Goal: Information Seeking & Learning: Learn about a topic

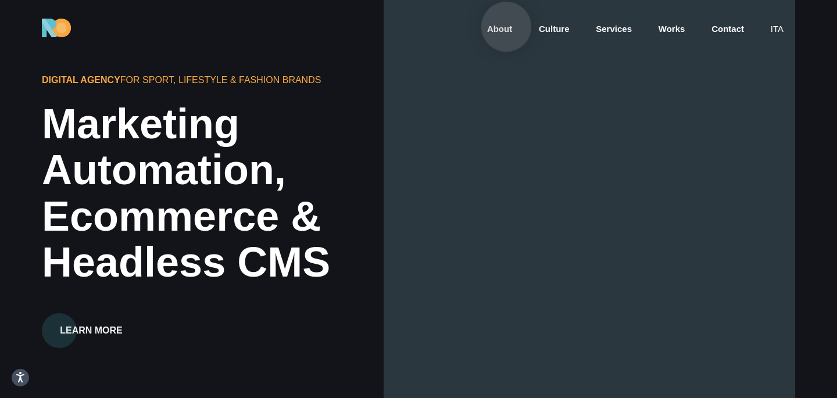
click at [507, 28] on link "About" at bounding box center [499, 29] width 27 height 13
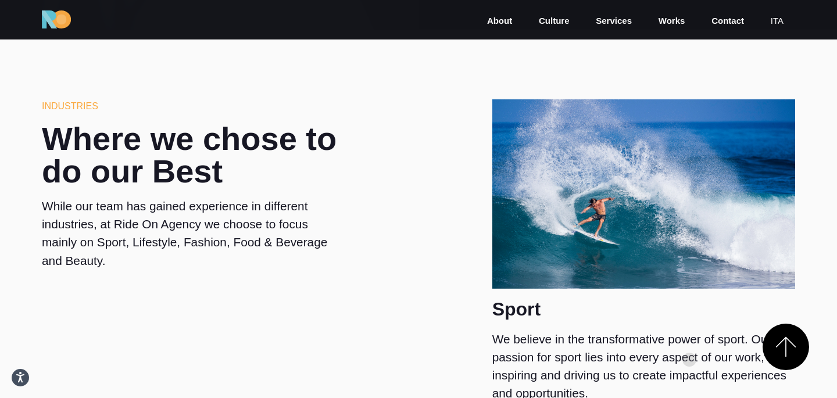
scroll to position [1114, 0]
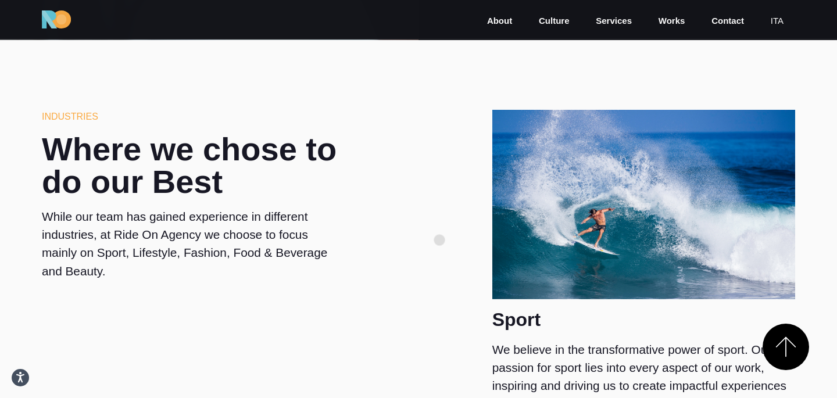
drag, startPoint x: 619, startPoint y: 258, endPoint x: 440, endPoint y: 240, distance: 180.0
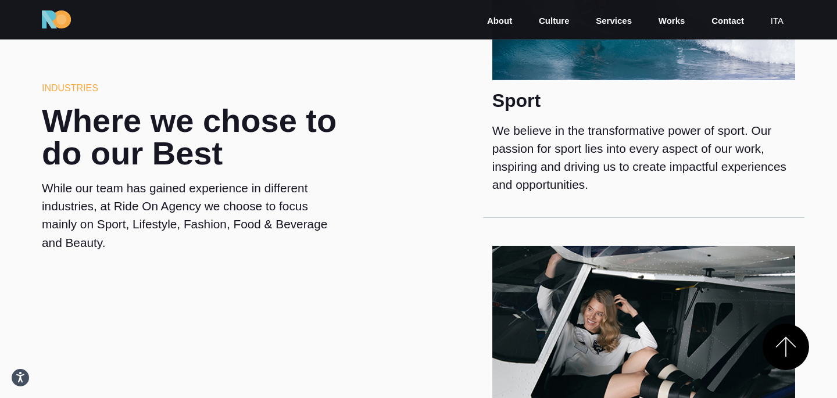
drag, startPoint x: 610, startPoint y: 301, endPoint x: 419, endPoint y: -352, distance: 679.8
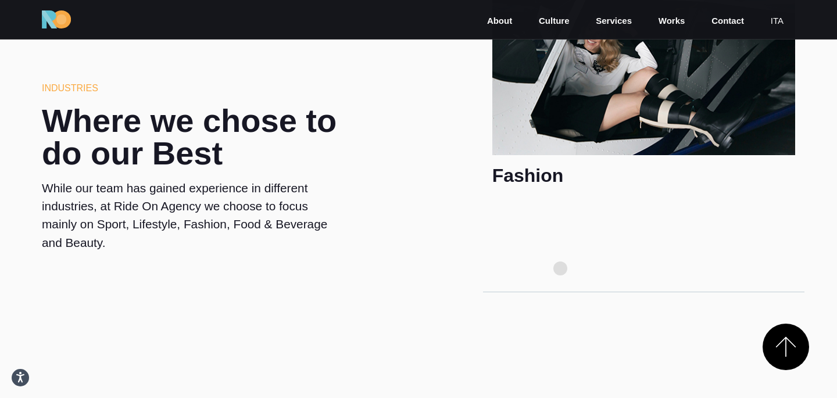
scroll to position [1699, 0]
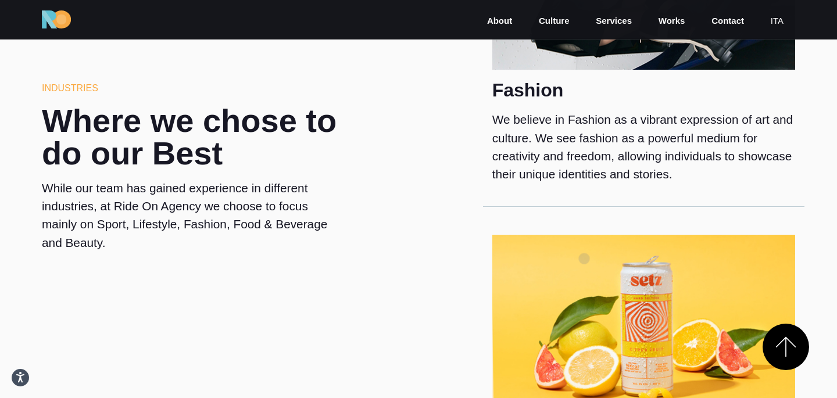
click at [584, 259] on img at bounding box center [644, 330] width 303 height 190
drag, startPoint x: 652, startPoint y: 300, endPoint x: 375, endPoint y: -386, distance: 739.8
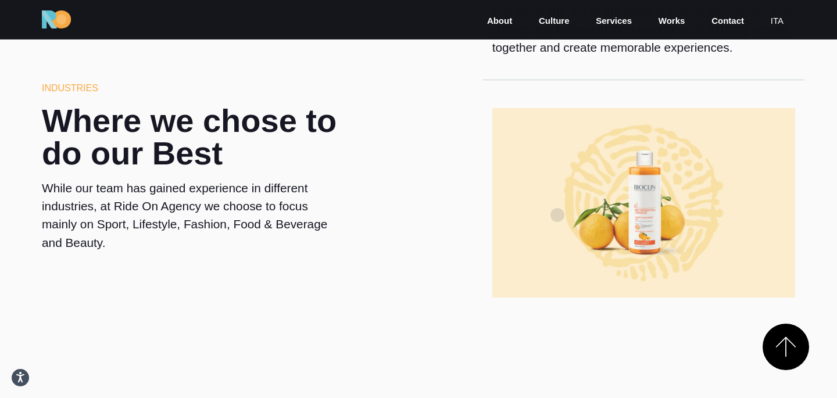
scroll to position [2198, 0]
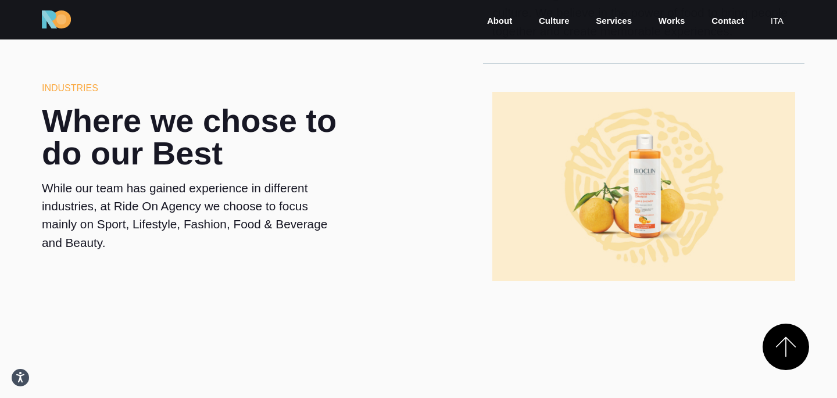
drag, startPoint x: 628, startPoint y: 198, endPoint x: 442, endPoint y: 42, distance: 242.7
drag, startPoint x: 442, startPoint y: 42, endPoint x: 381, endPoint y: -346, distance: 393.1
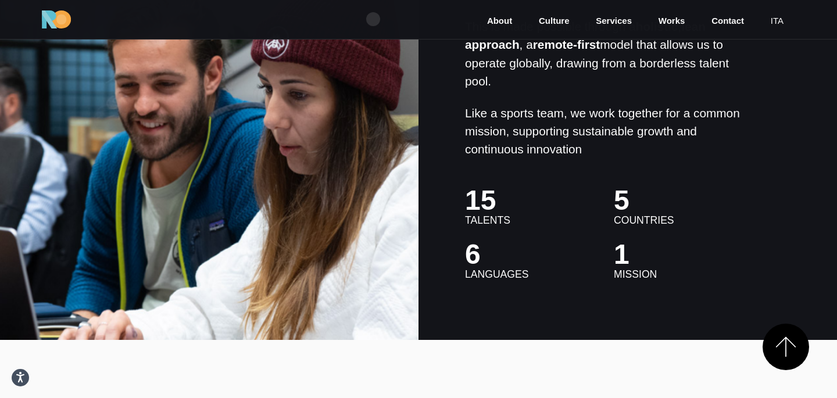
scroll to position [2780, 0]
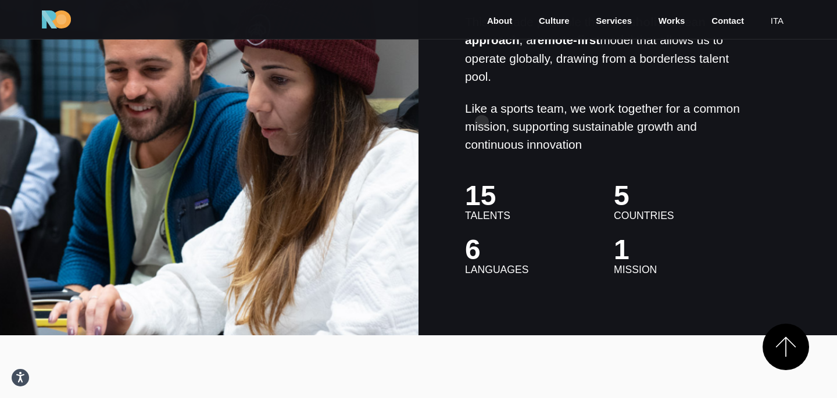
click at [504, 119] on p "Like a sports team, we work together for a common mission, supporting sustainab…" at bounding box center [604, 126] width 279 height 55
click at [526, 138] on p "Like a sports team, we work together for a common mission, supporting sustainab…" at bounding box center [604, 126] width 279 height 55
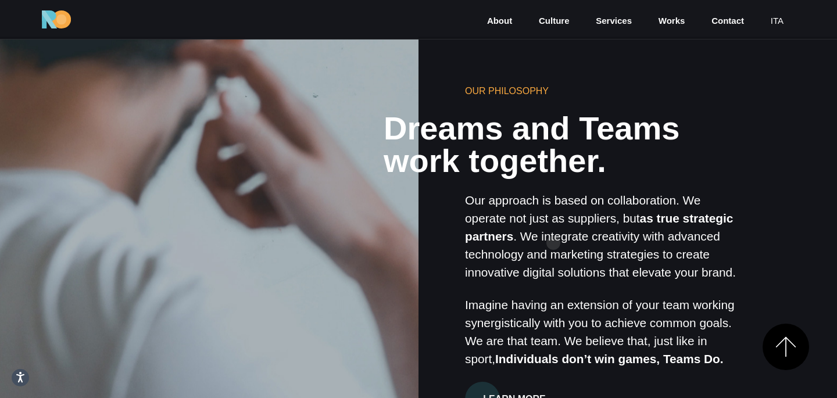
scroll to position [700, 0]
click at [194, 210] on div at bounding box center [209, 245] width 423 height 423
drag, startPoint x: 247, startPoint y: 221, endPoint x: 138, endPoint y: 233, distance: 108.9
click at [138, 234] on div at bounding box center [209, 245] width 423 height 423
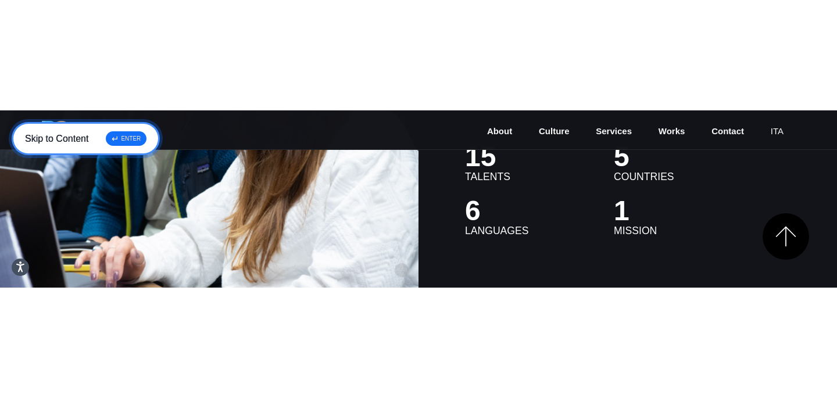
scroll to position [2930, 0]
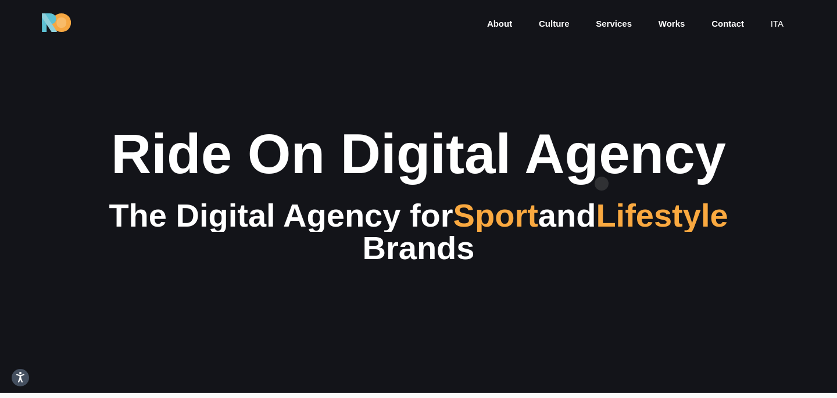
scroll to position [0, 0]
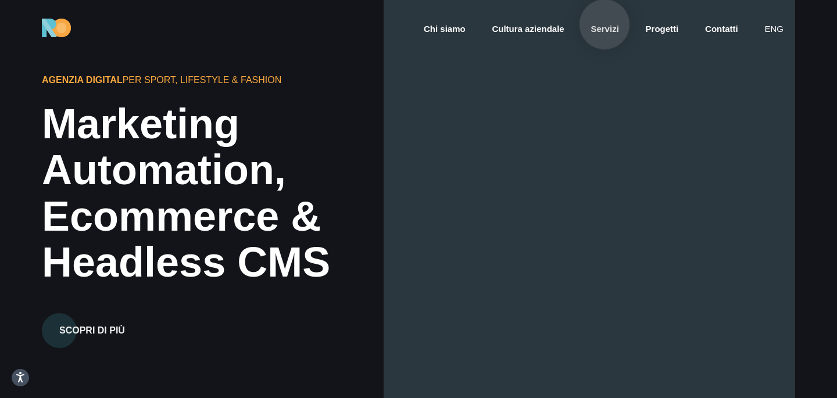
click at [605, 24] on link "Servizi" at bounding box center [605, 29] width 30 height 13
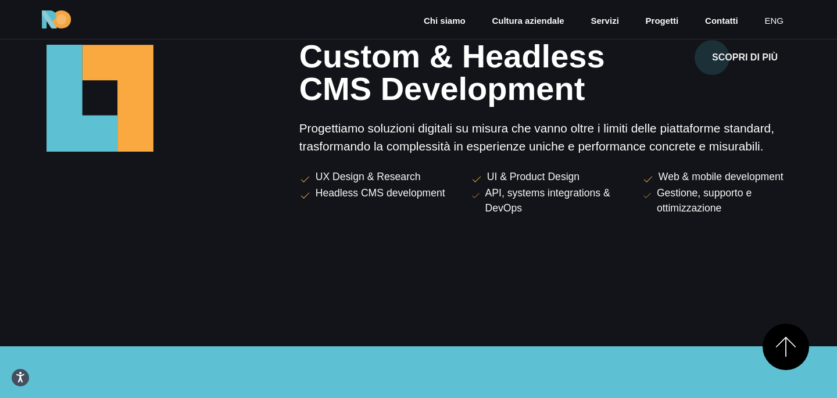
scroll to position [1610, 0]
click at [771, 25] on link "eng" at bounding box center [775, 21] width 22 height 13
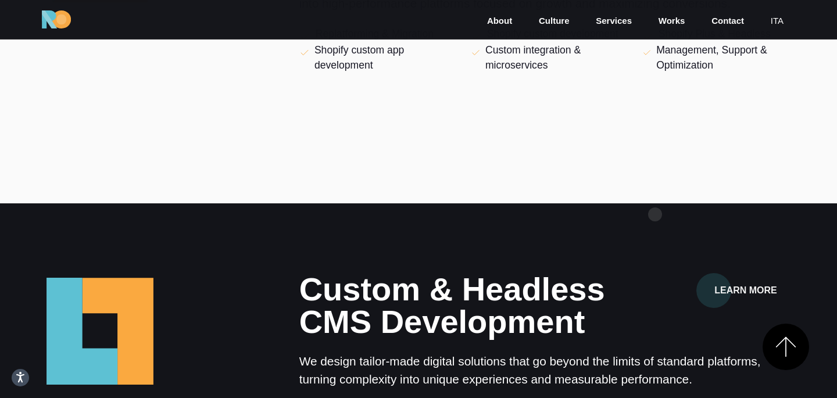
scroll to position [1572, 0]
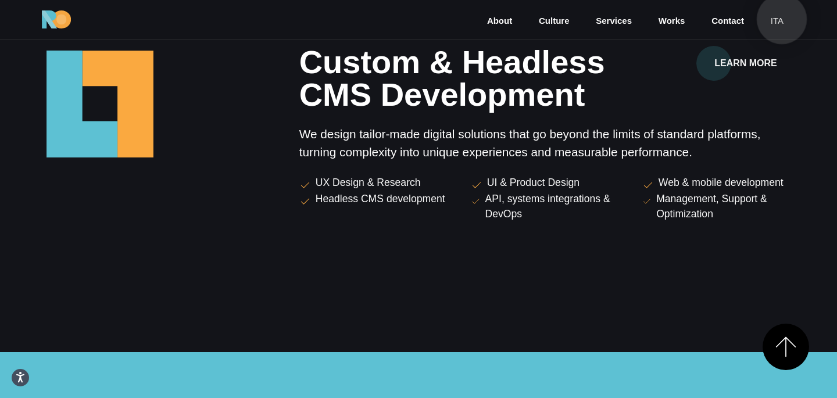
click at [782, 19] on link "ita" at bounding box center [777, 21] width 15 height 13
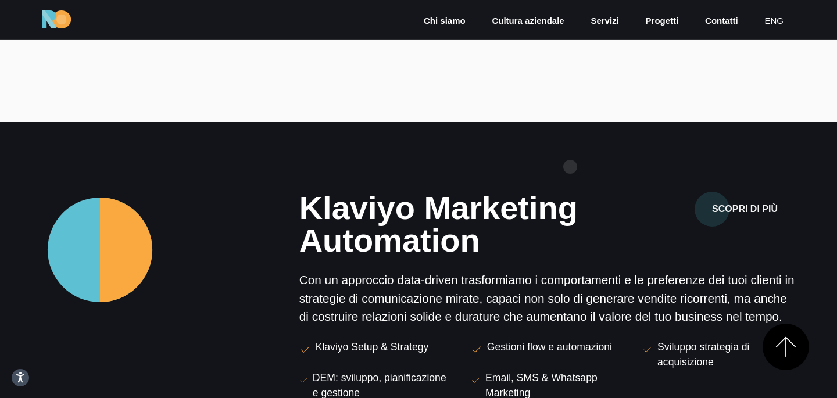
scroll to position [636, 0]
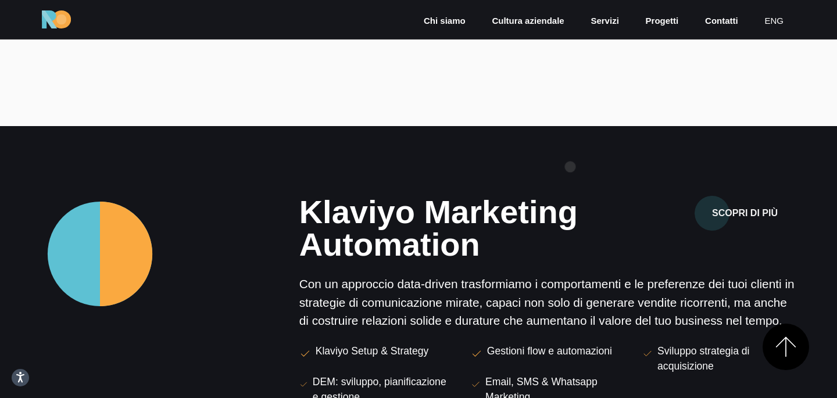
click at [570, 167] on section "Klaviyo Marketing Automation Scopri di più Con un approccio data-driven trasfor…" at bounding box center [418, 330] width 837 height 409
click at [612, 162] on section "Klaviyo Marketing Automation Scopri di più Con un approccio data-driven trasfor…" at bounding box center [418, 330] width 837 height 409
click at [643, 153] on section "Klaviyo Marketing Automation Scopri di più Con un approccio data-driven trasfor…" at bounding box center [418, 330] width 837 height 409
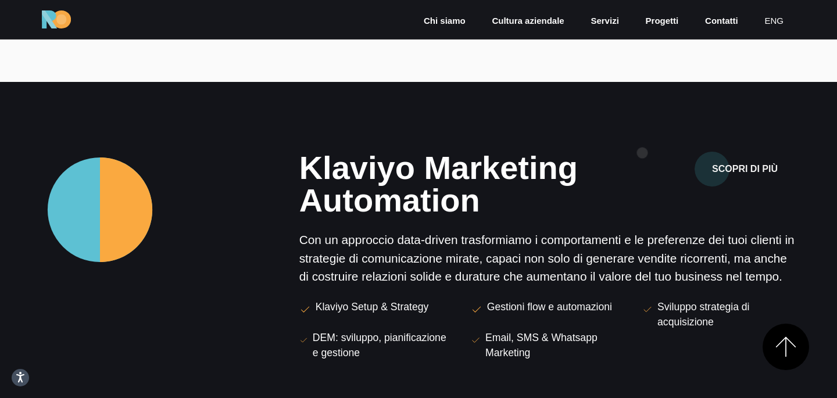
click at [643, 153] on div "Scopri di più" at bounding box center [719, 169] width 153 height 35
click at [645, 126] on section "Klaviyo Marketing Automation Scopri di più Con un approccio data-driven trasfor…" at bounding box center [418, 286] width 837 height 409
click at [639, 158] on div "Scopri di più" at bounding box center [719, 184] width 172 height 65
click at [607, 109] on section "Klaviyo Marketing Automation Scopri di più Con un approccio data-driven trasfor…" at bounding box center [418, 286] width 837 height 409
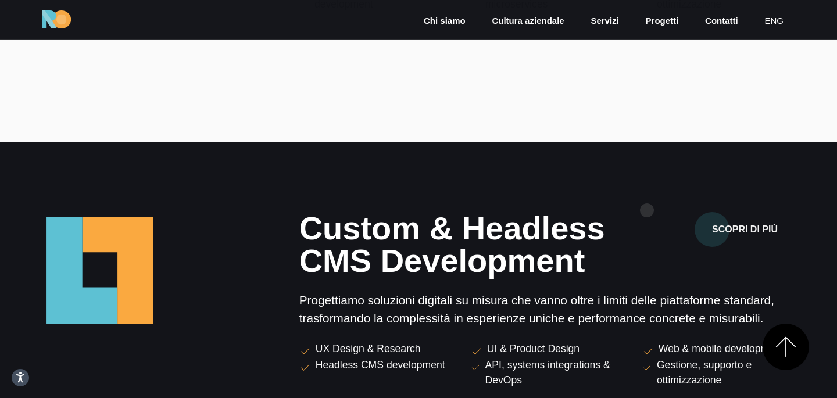
scroll to position [1442, 0]
